Goal: Check status

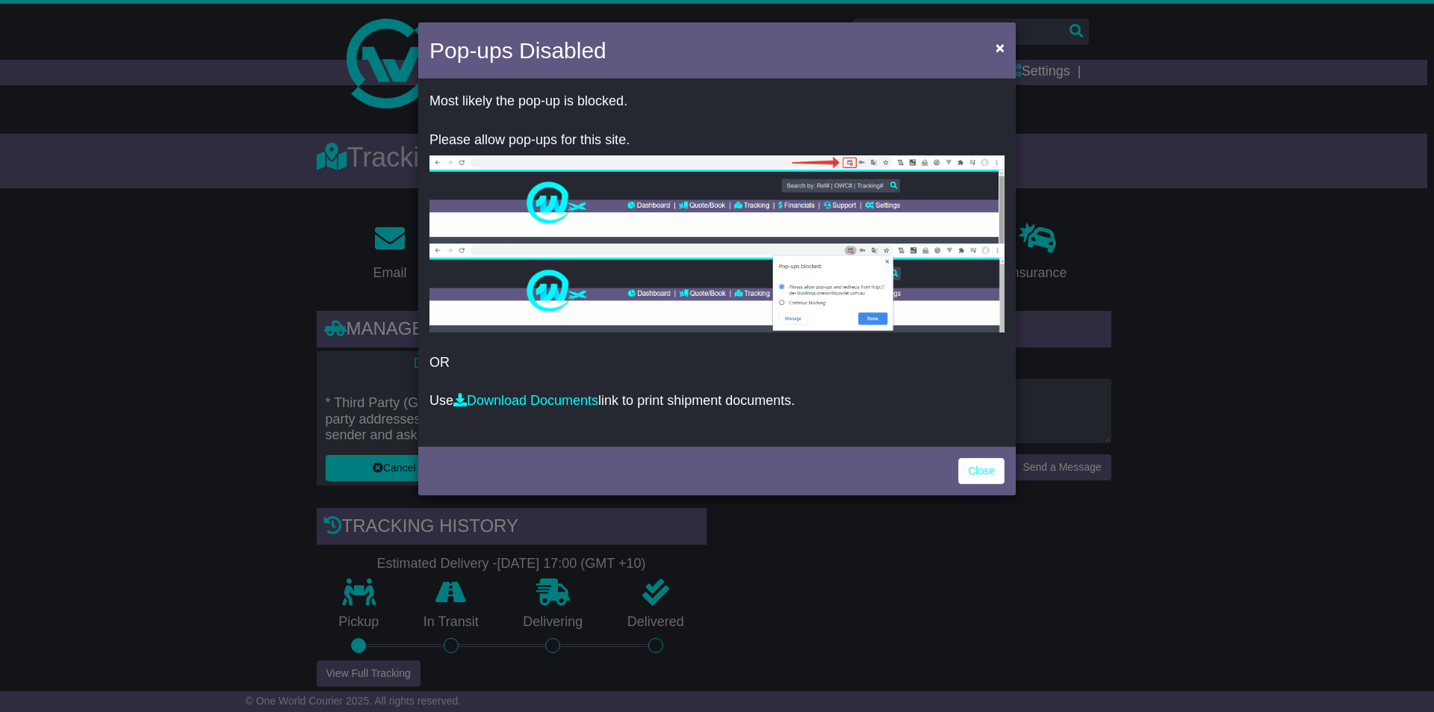
click at [983, 454] on div "Close" at bounding box center [716, 469] width 597 height 52
click at [992, 469] on link "Close" at bounding box center [981, 471] width 46 height 26
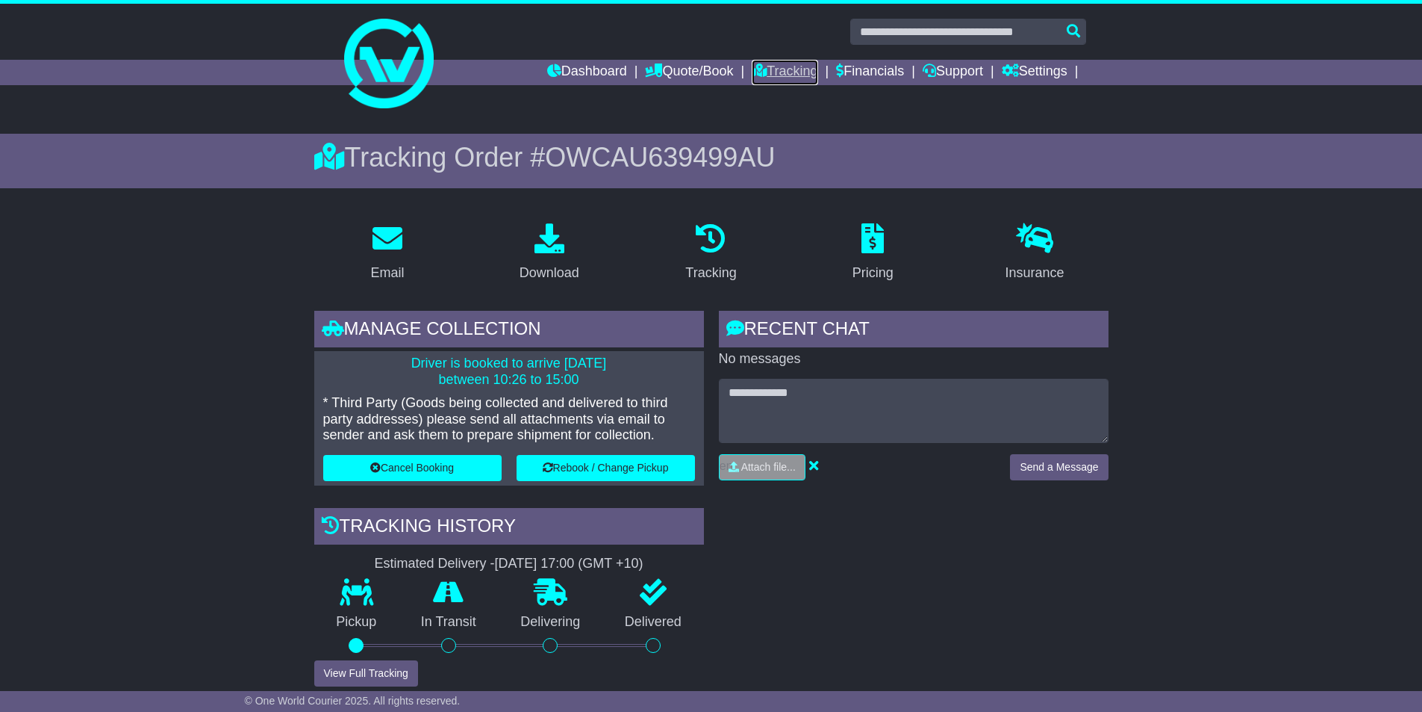
click at [773, 66] on link "Tracking" at bounding box center [785, 72] width 66 height 25
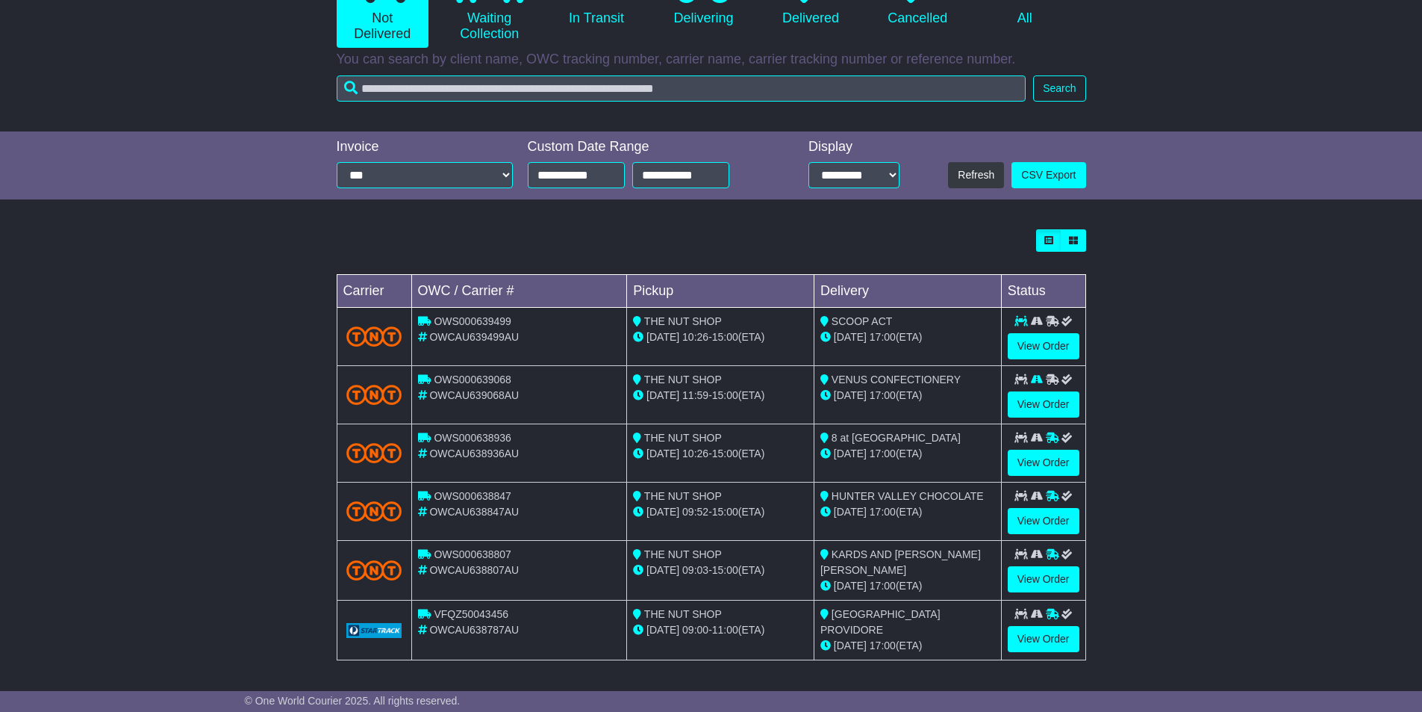
scroll to position [62, 0]
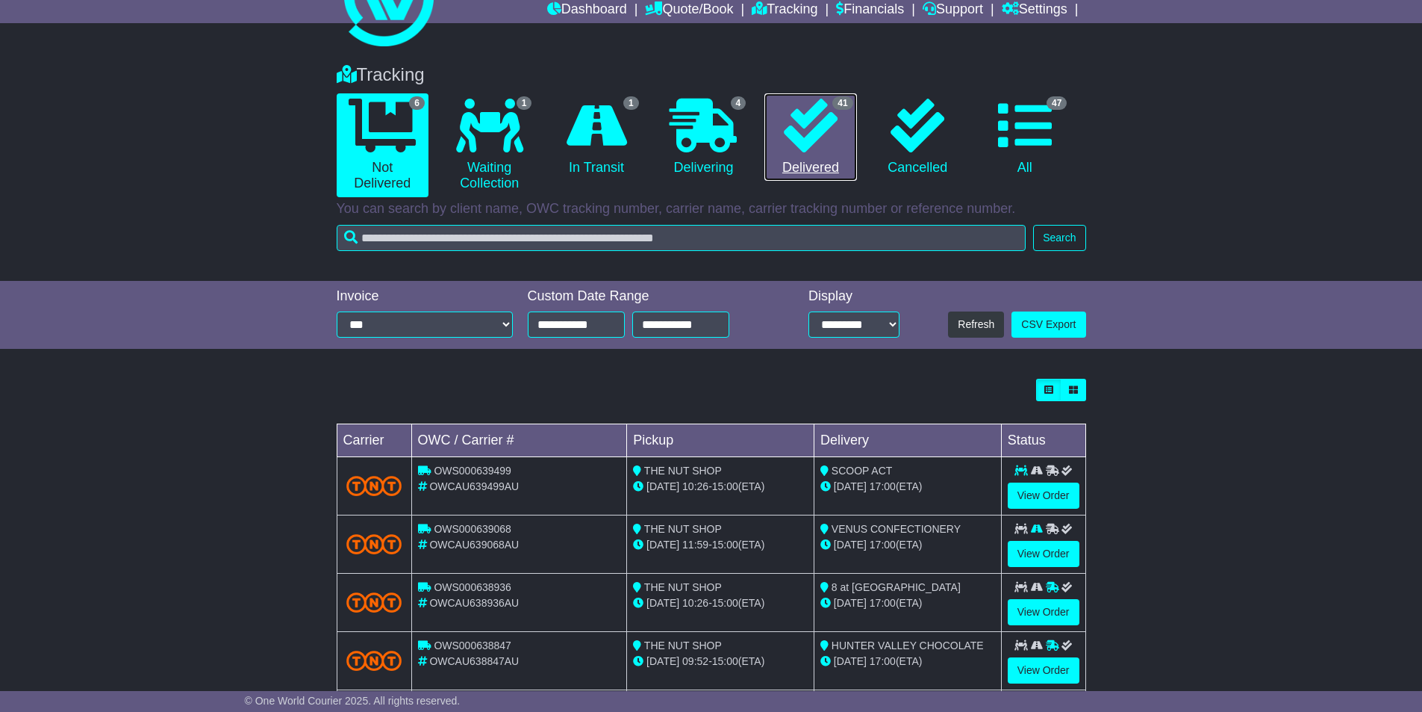
click at [808, 148] on icon at bounding box center [811, 126] width 54 height 54
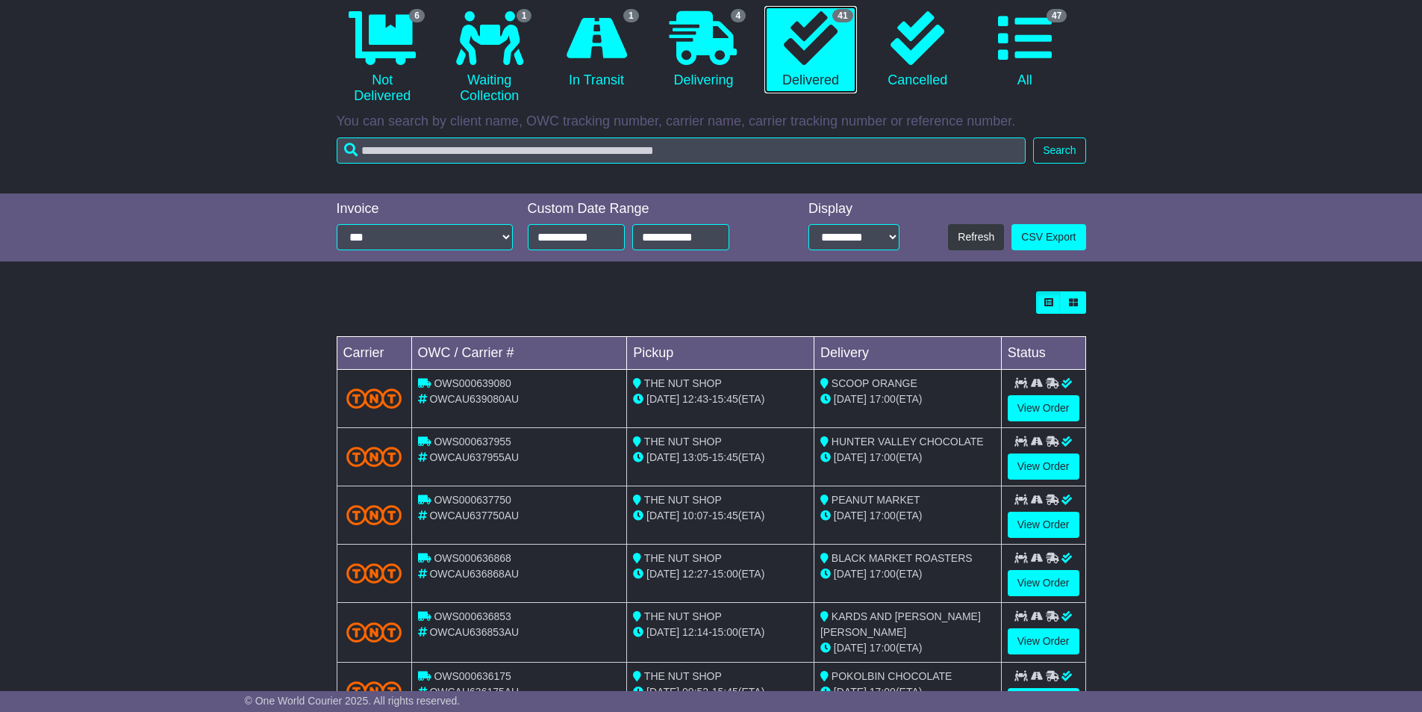
scroll to position [0, 0]
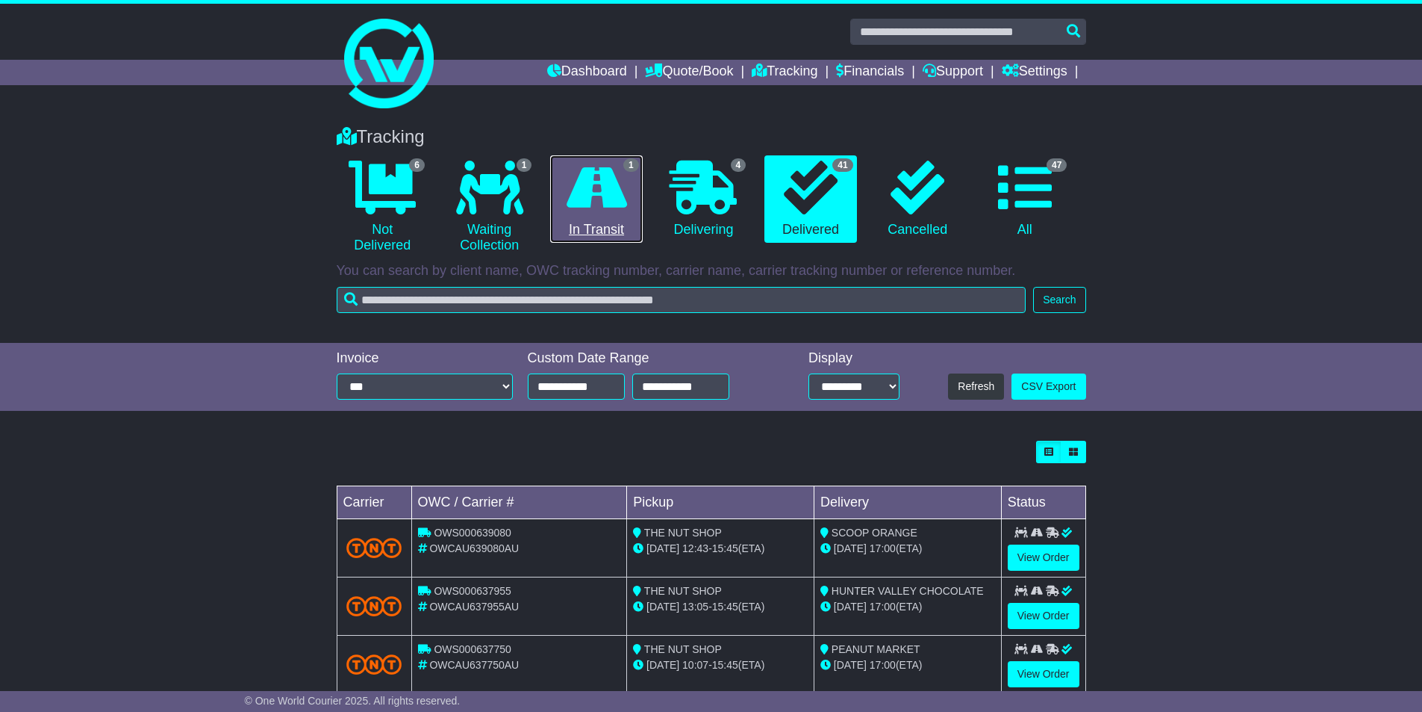
click at [599, 233] on link "1 In Transit" at bounding box center [596, 199] width 92 height 88
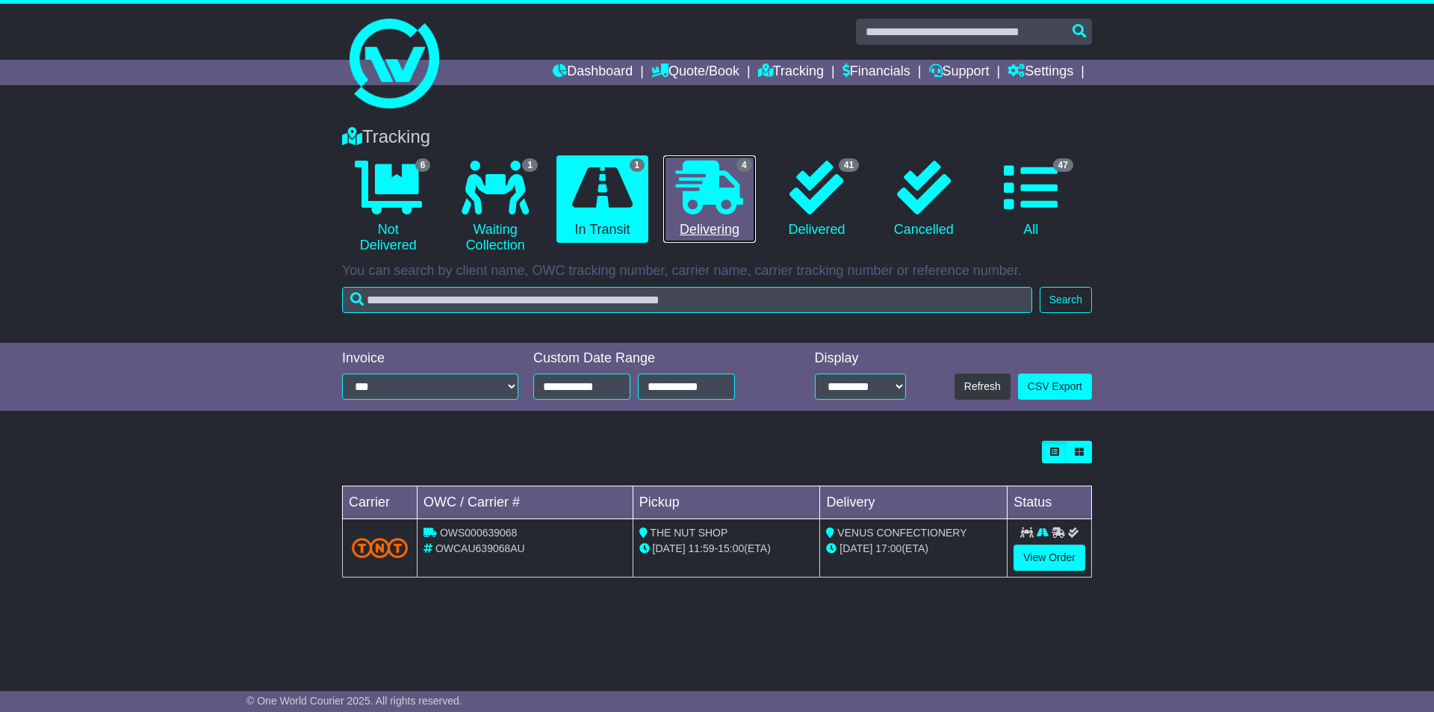
click at [714, 213] on icon at bounding box center [709, 188] width 67 height 54
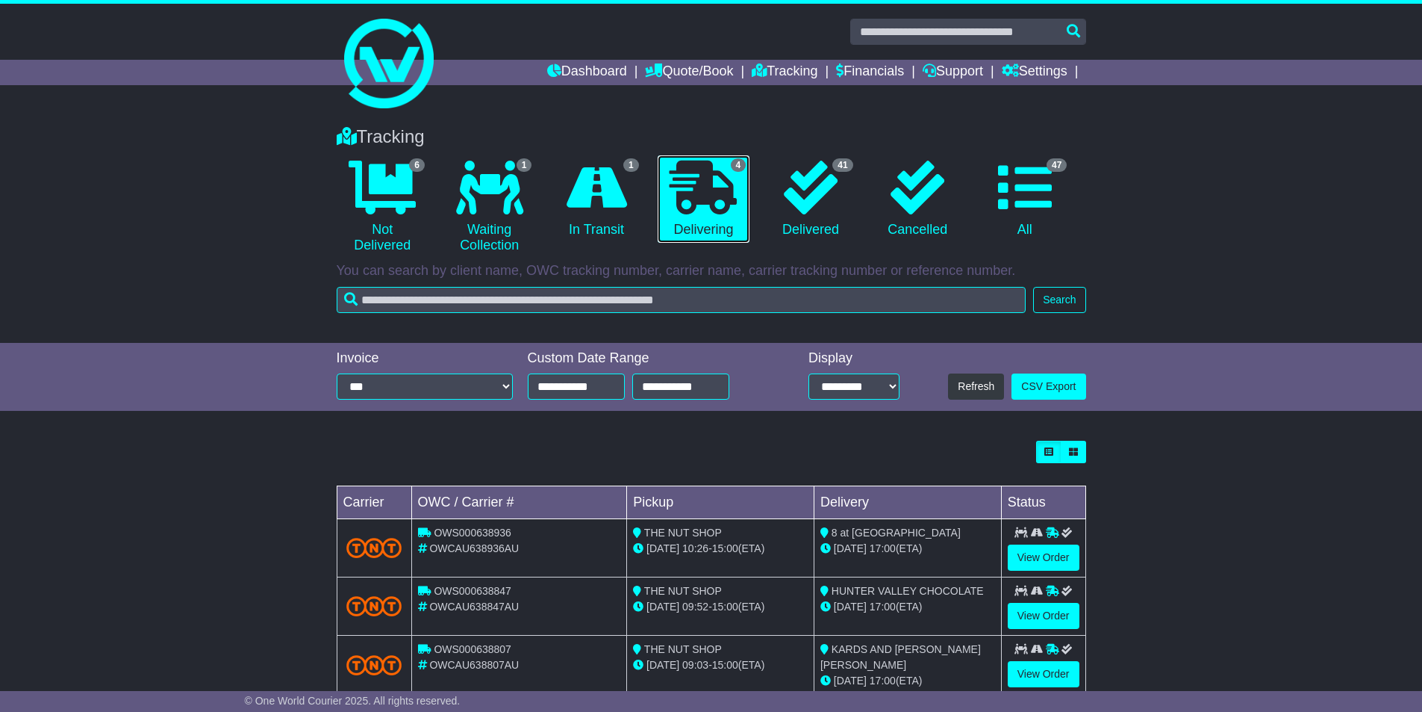
scroll to position [95, 0]
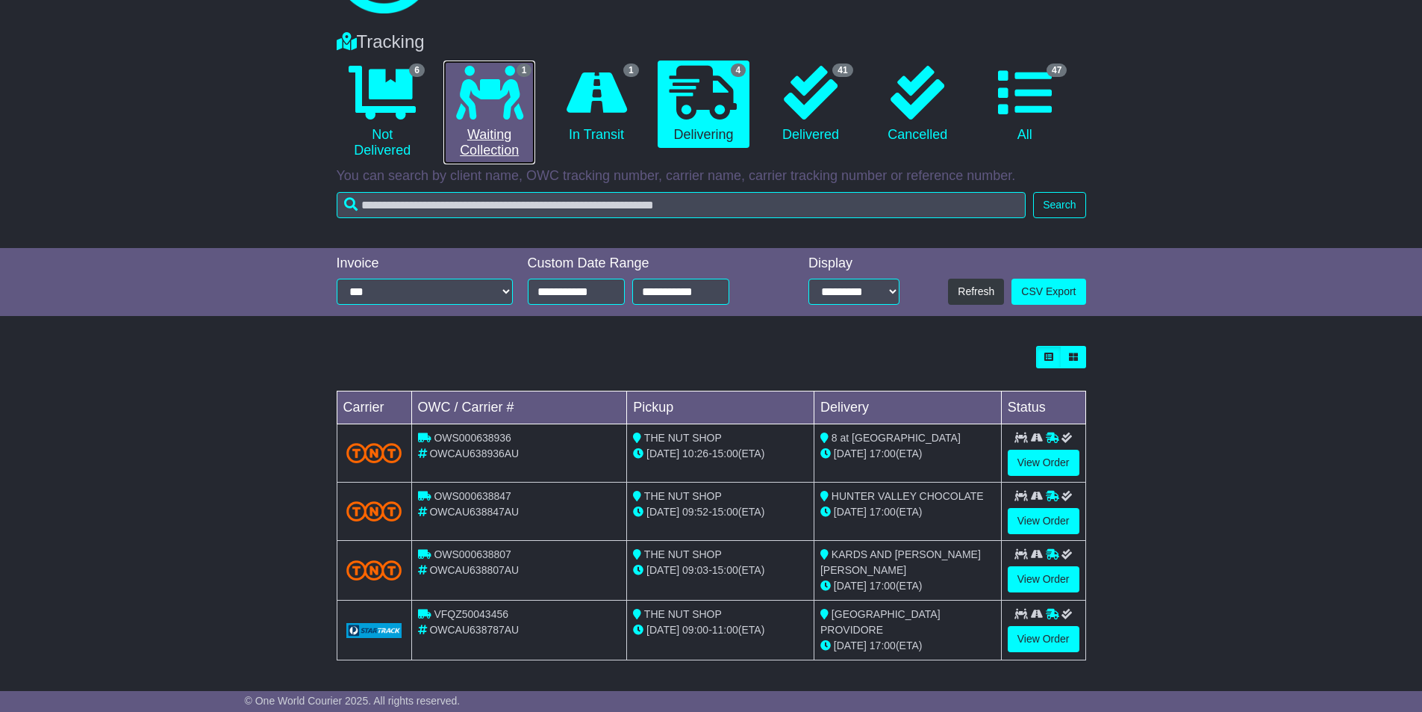
click at [503, 152] on link "1 Waiting Collection" at bounding box center [490, 112] width 92 height 104
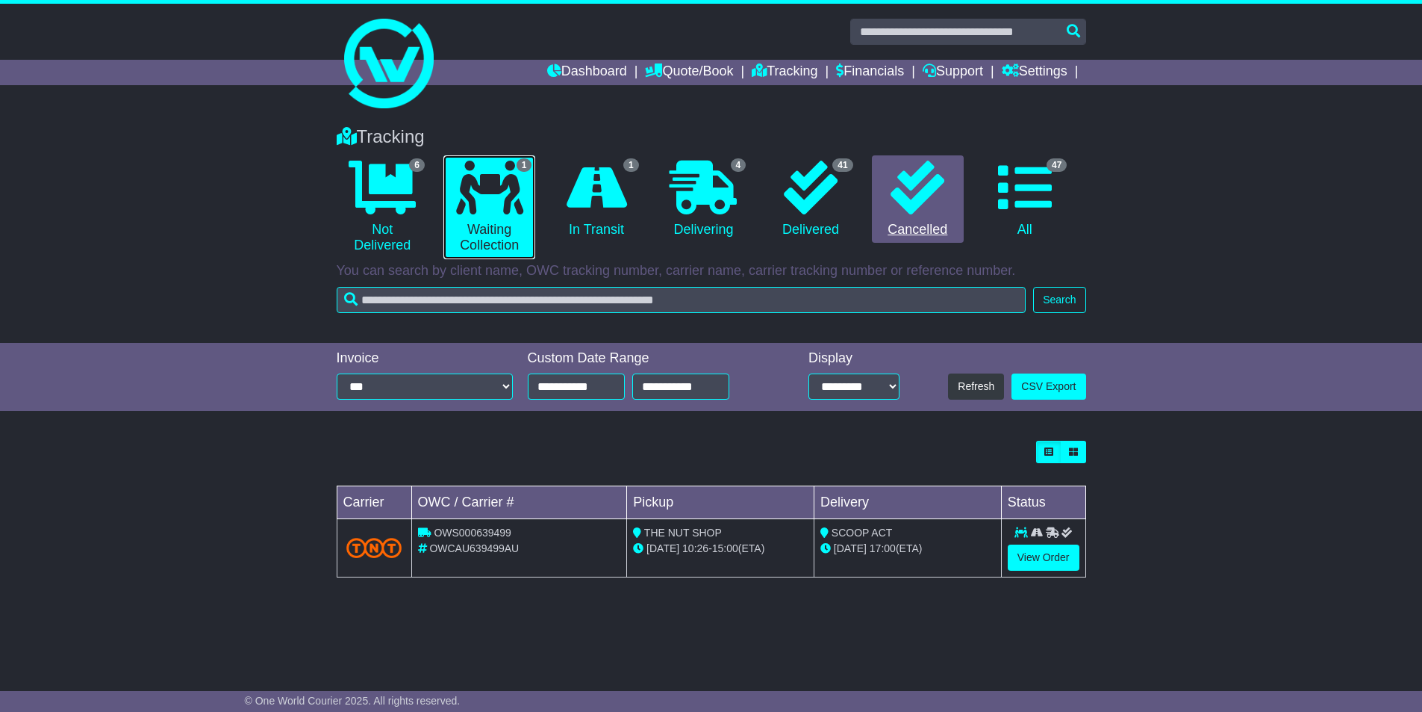
scroll to position [0, 0]
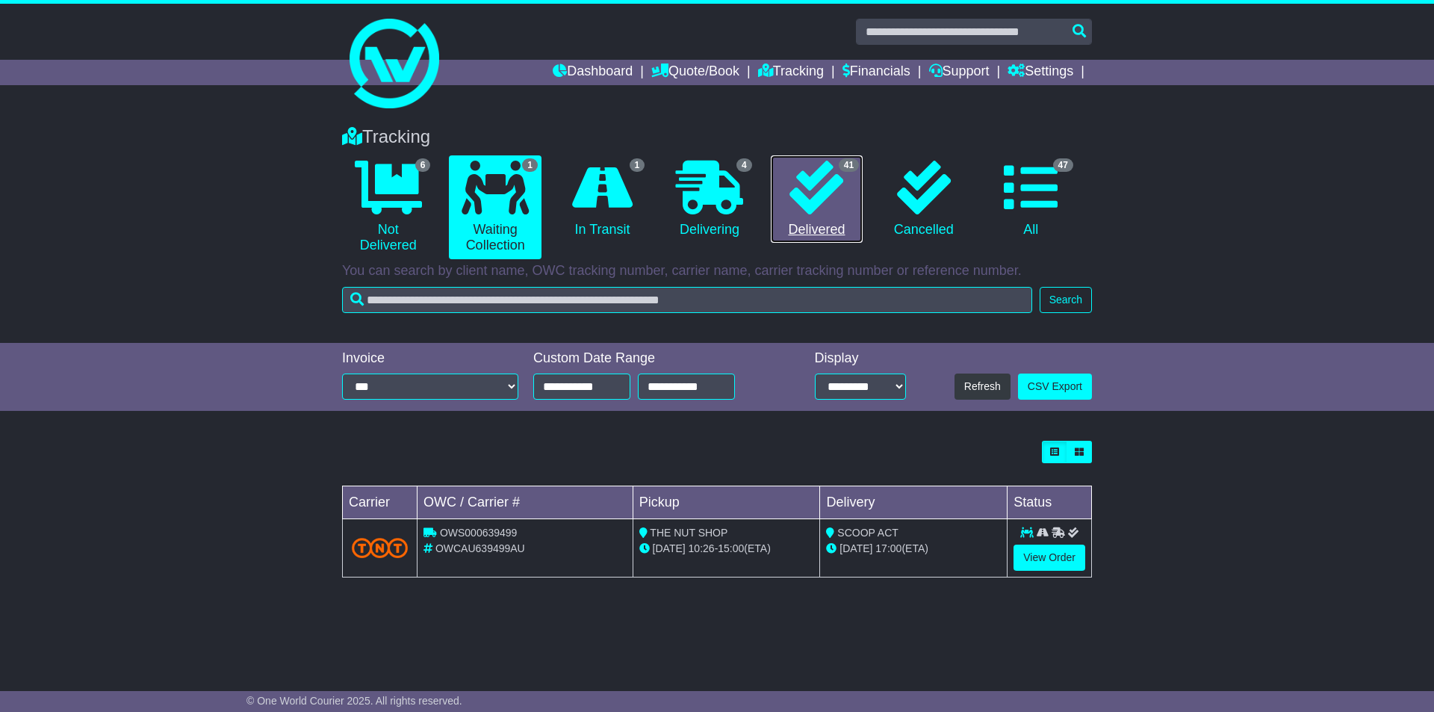
click at [835, 229] on link "41 Delivered" at bounding box center [817, 199] width 92 height 88
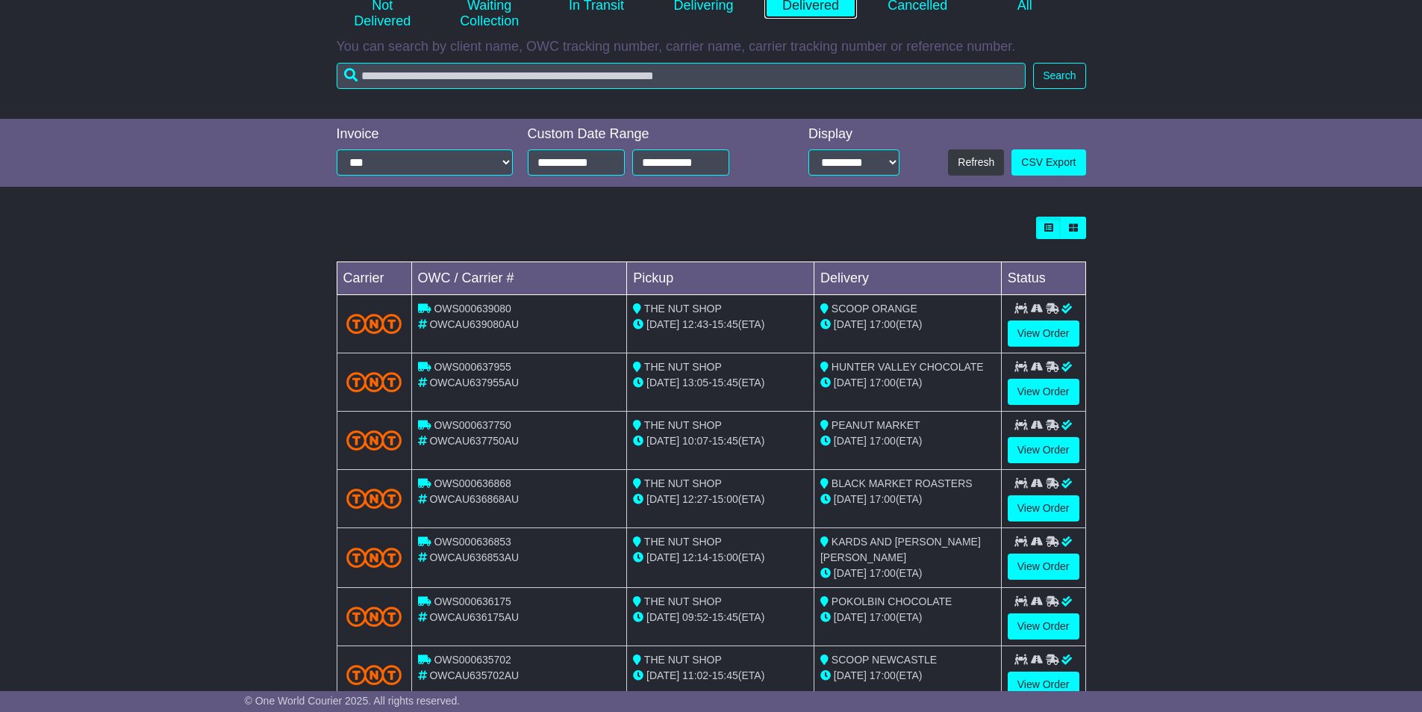
scroll to position [394, 0]
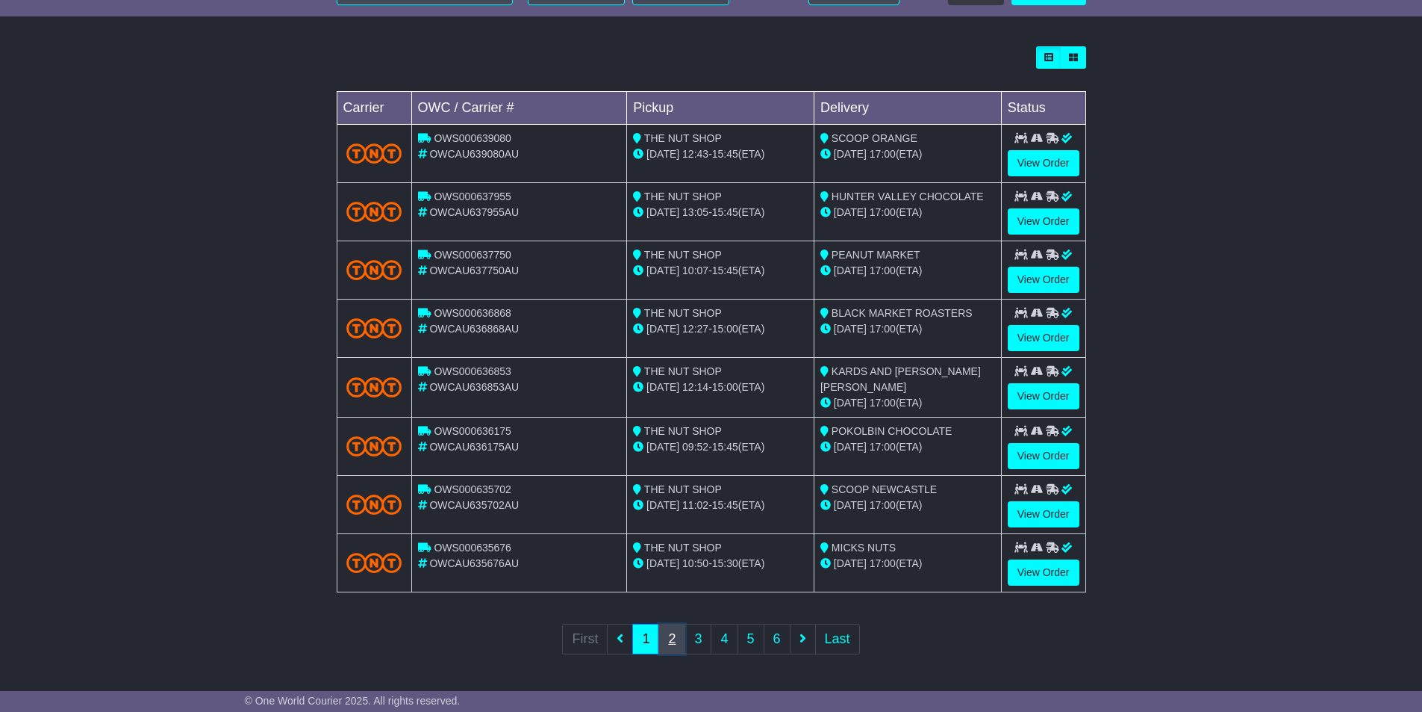
click at [669, 641] on link "2" at bounding box center [672, 638] width 27 height 31
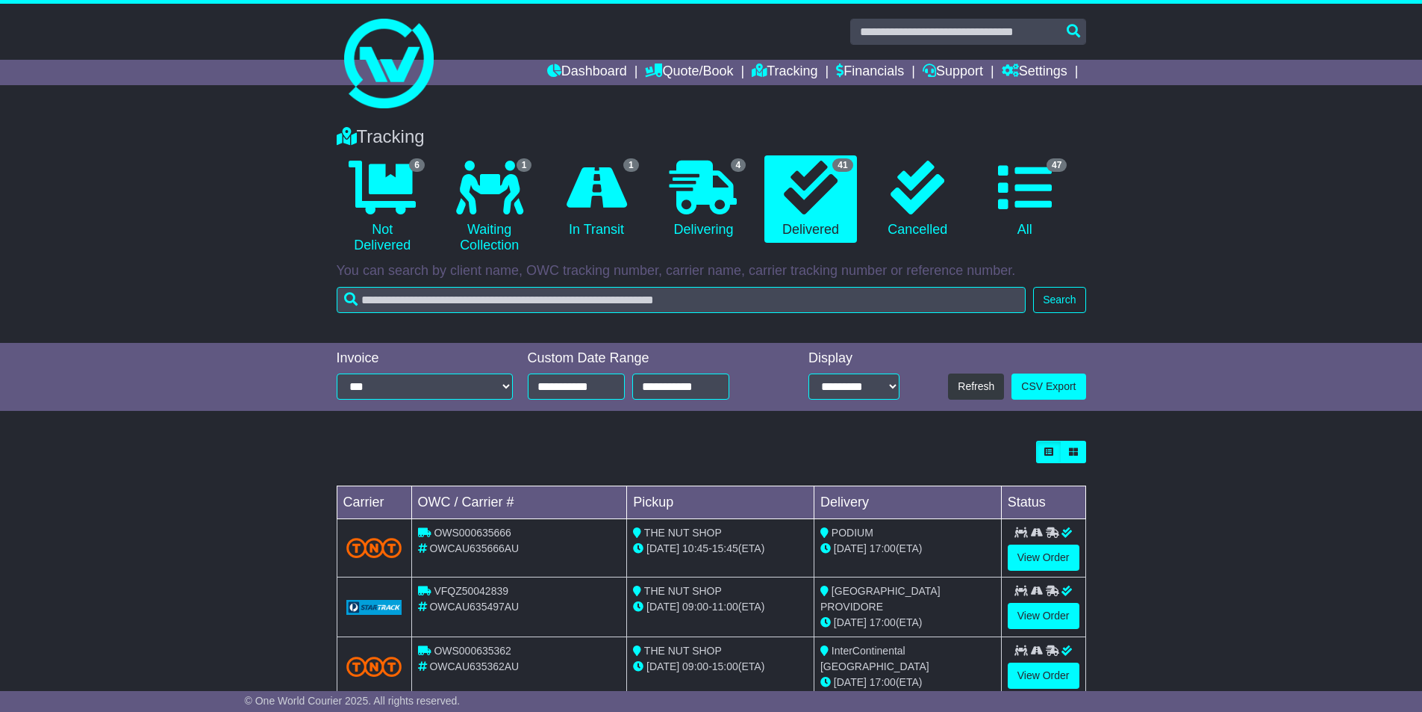
scroll to position [224, 0]
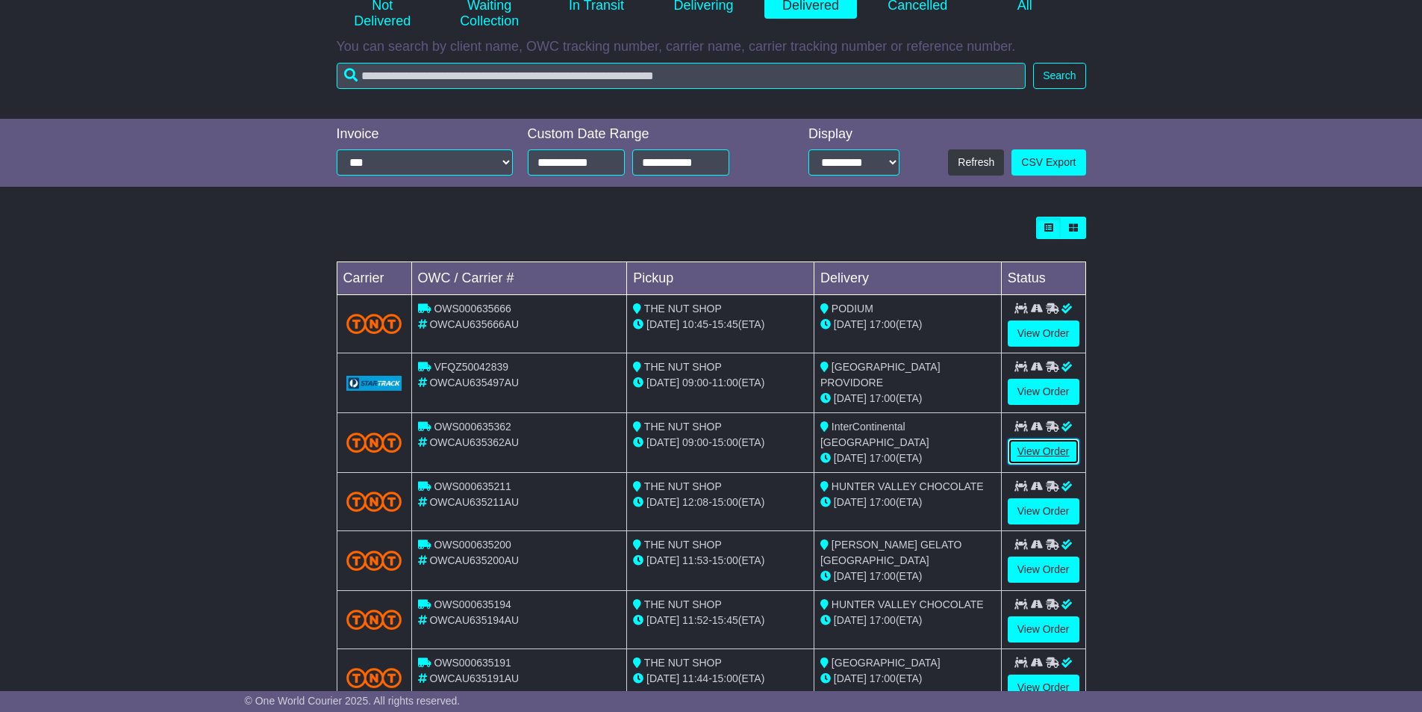
click at [1057, 452] on link "View Order" at bounding box center [1044, 451] width 72 height 26
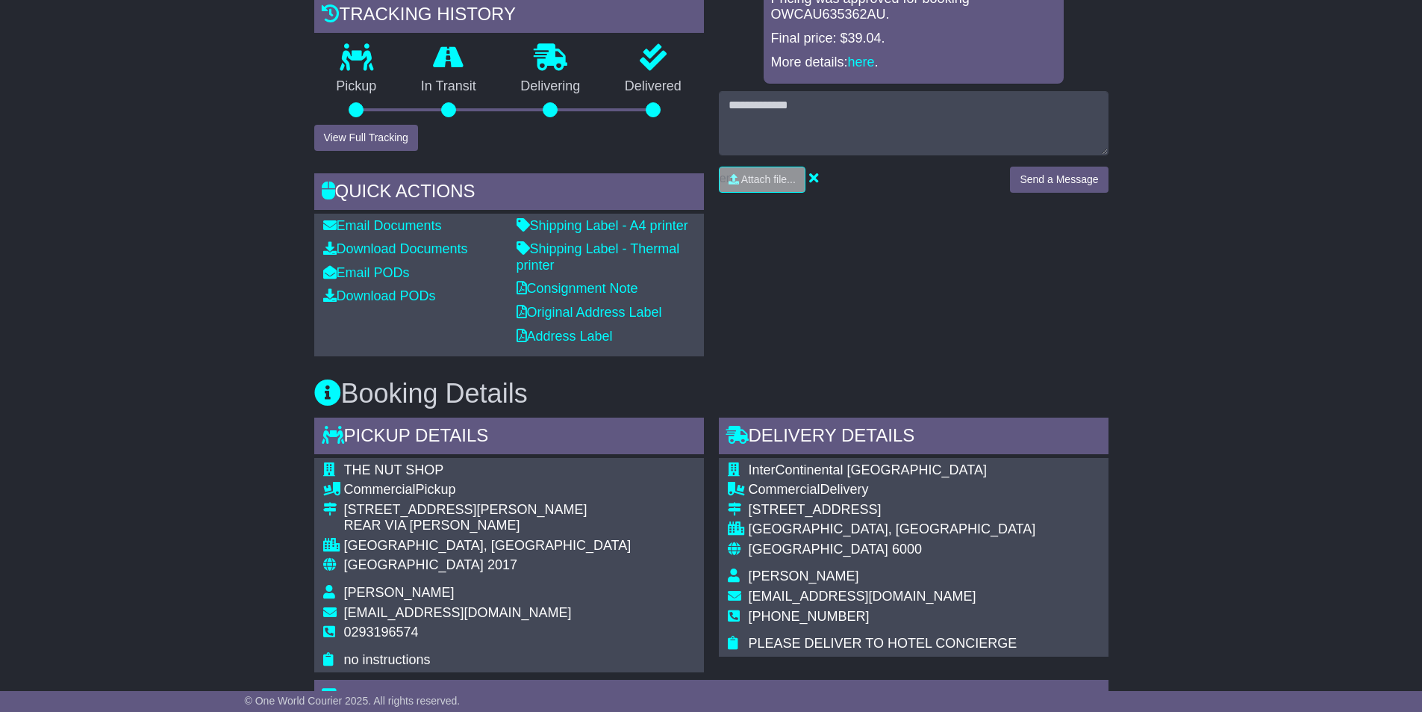
scroll to position [299, 0]
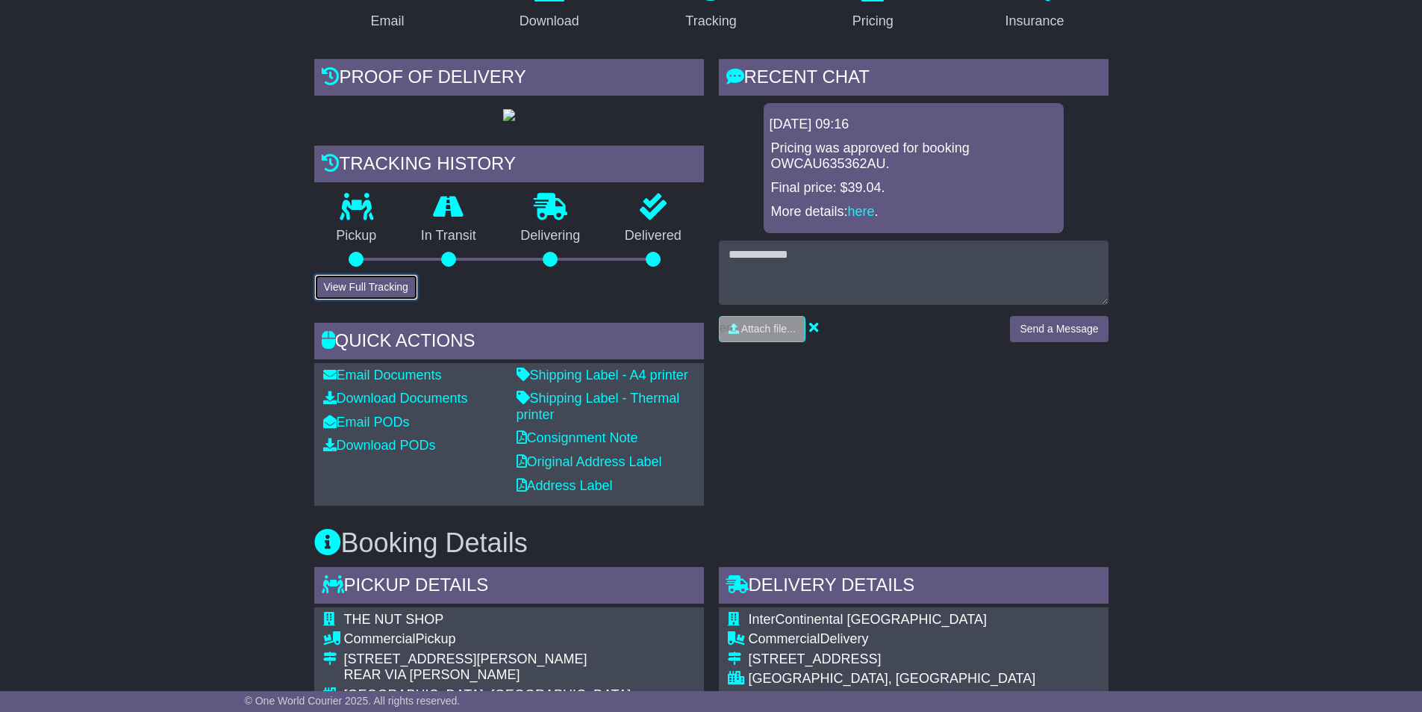
click at [384, 298] on button "View Full Tracking" at bounding box center [366, 287] width 104 height 26
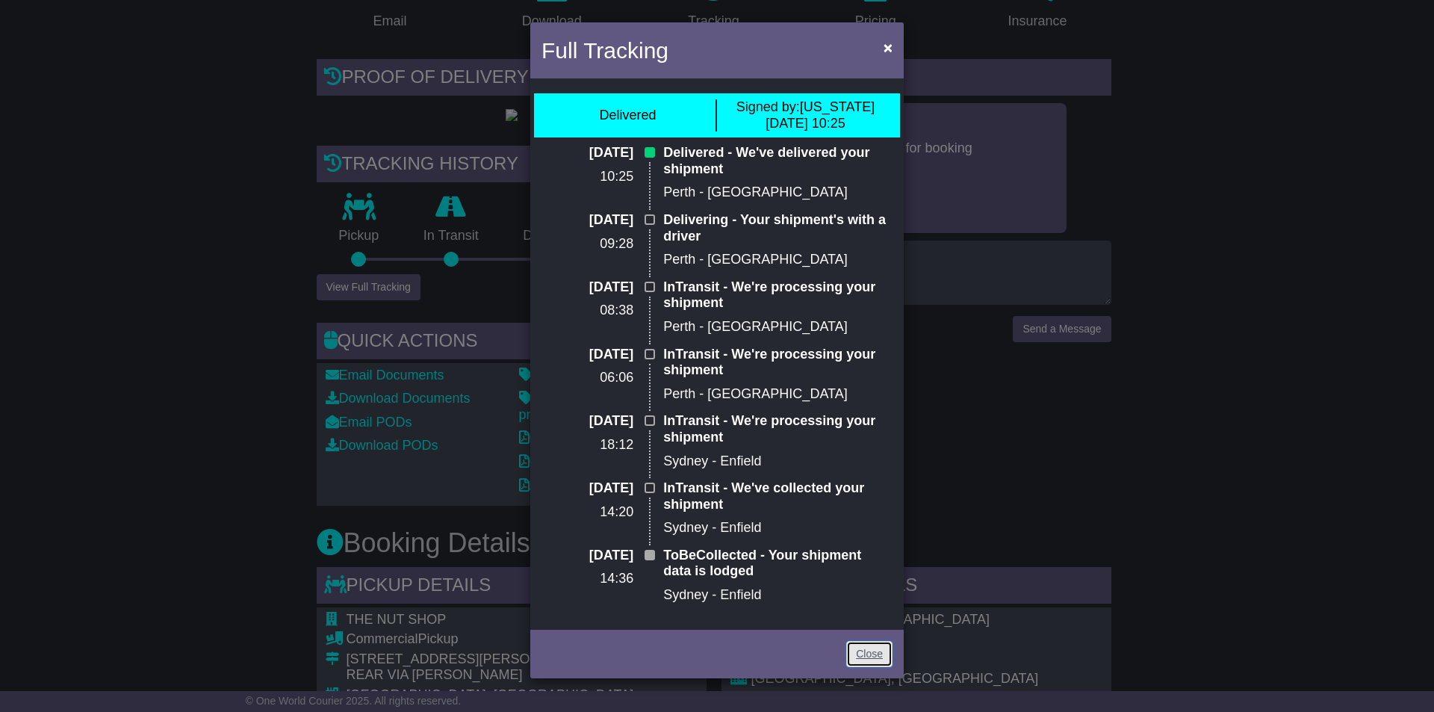
click at [873, 643] on link "Close" at bounding box center [869, 654] width 46 height 26
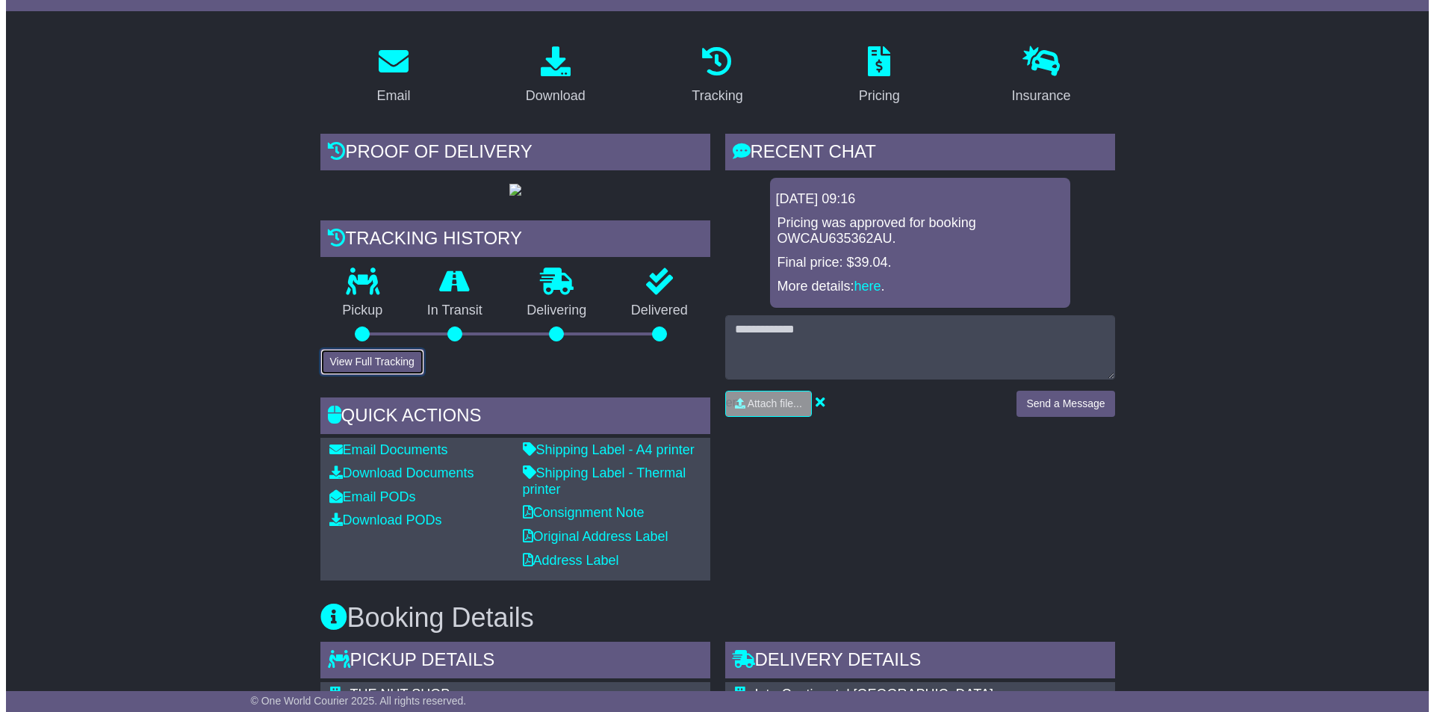
scroll to position [448, 0]
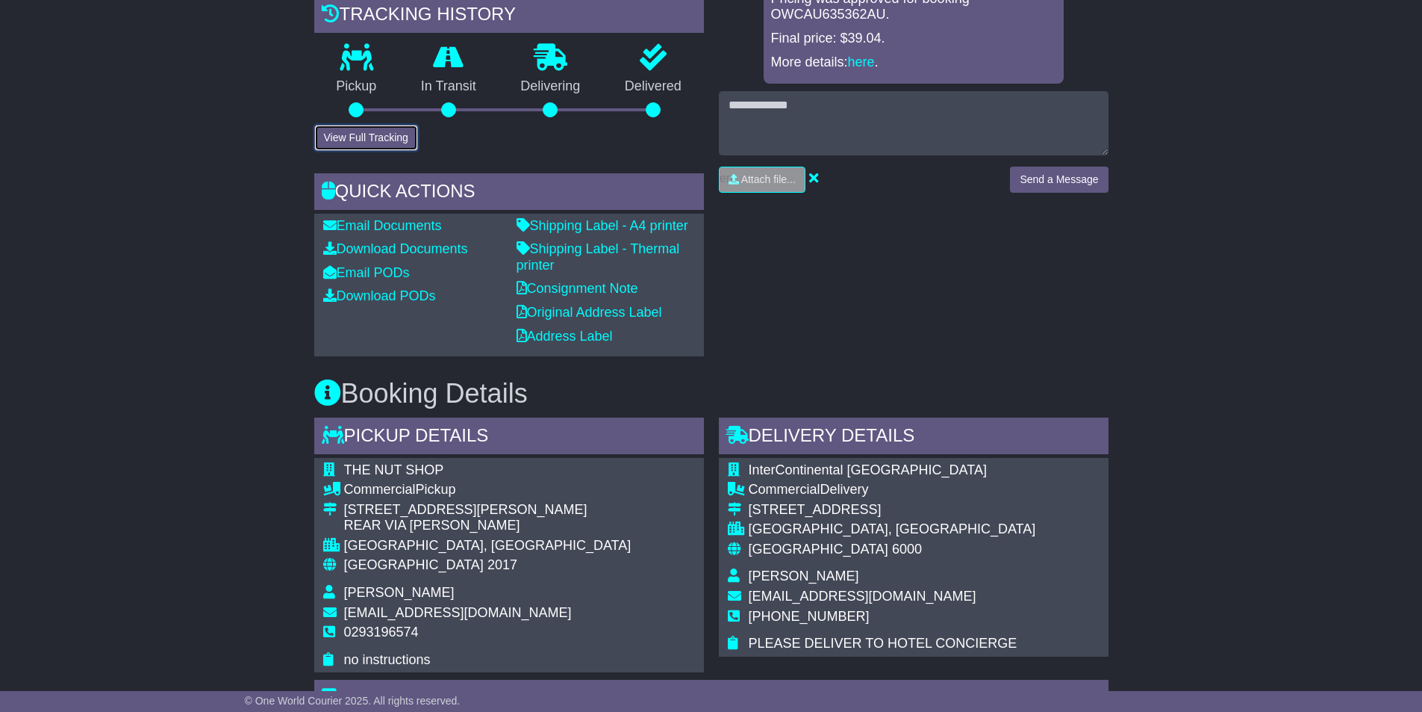
click at [373, 142] on button "View Full Tracking" at bounding box center [366, 138] width 104 height 26
